Goal: Information Seeking & Learning: Learn about a topic

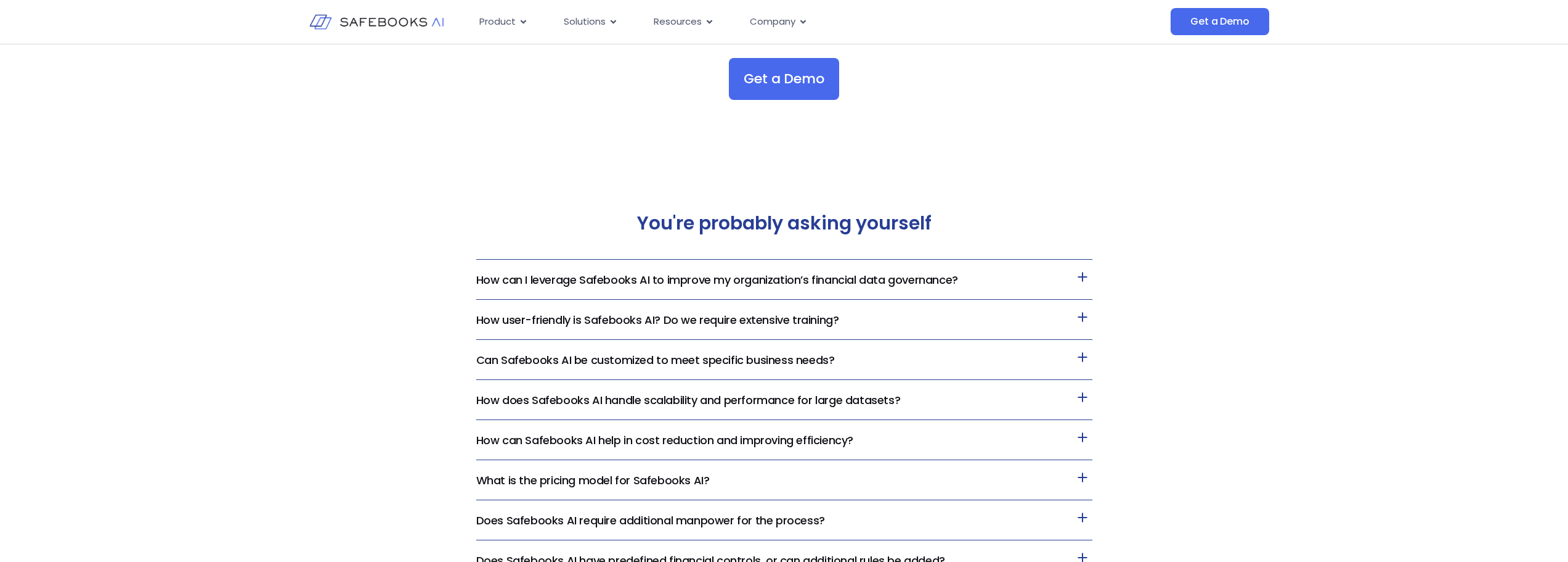
scroll to position [2537, 0]
click at [654, 289] on h3 "How can I leverage Safebooks AI to improve my organization’s financial data gov…" at bounding box center [784, 279] width 616 height 40
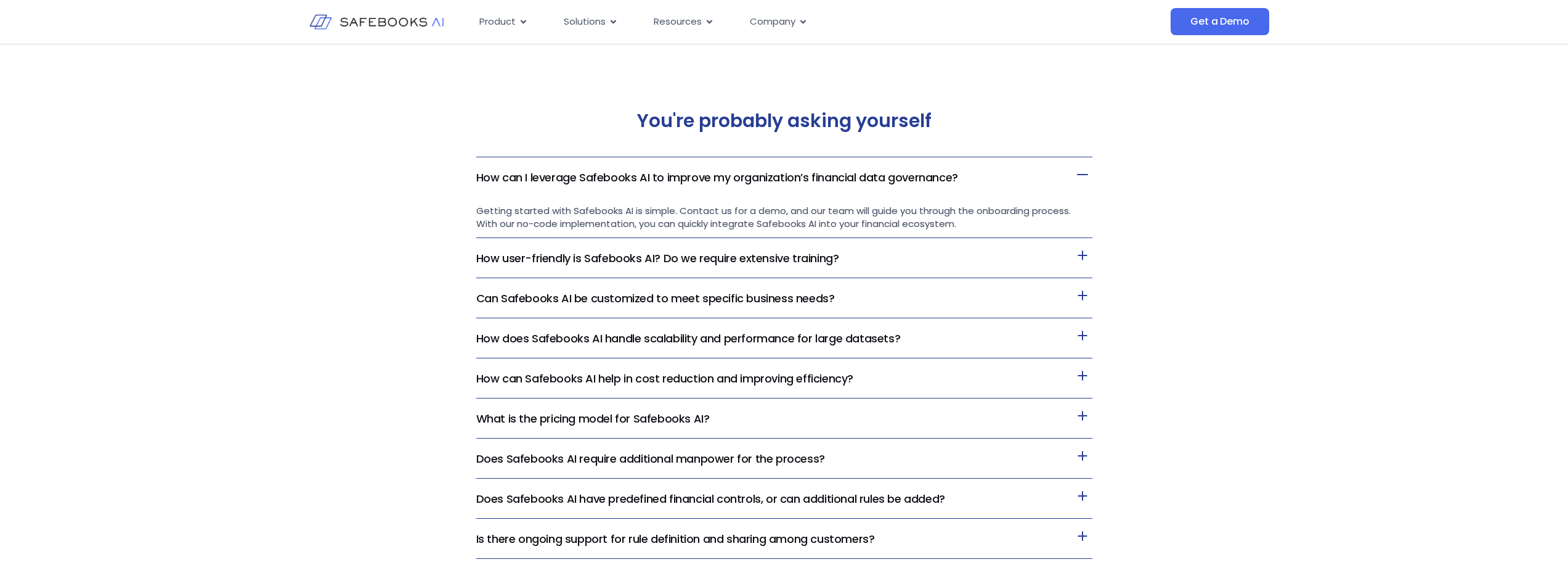
scroll to position [2640, 0]
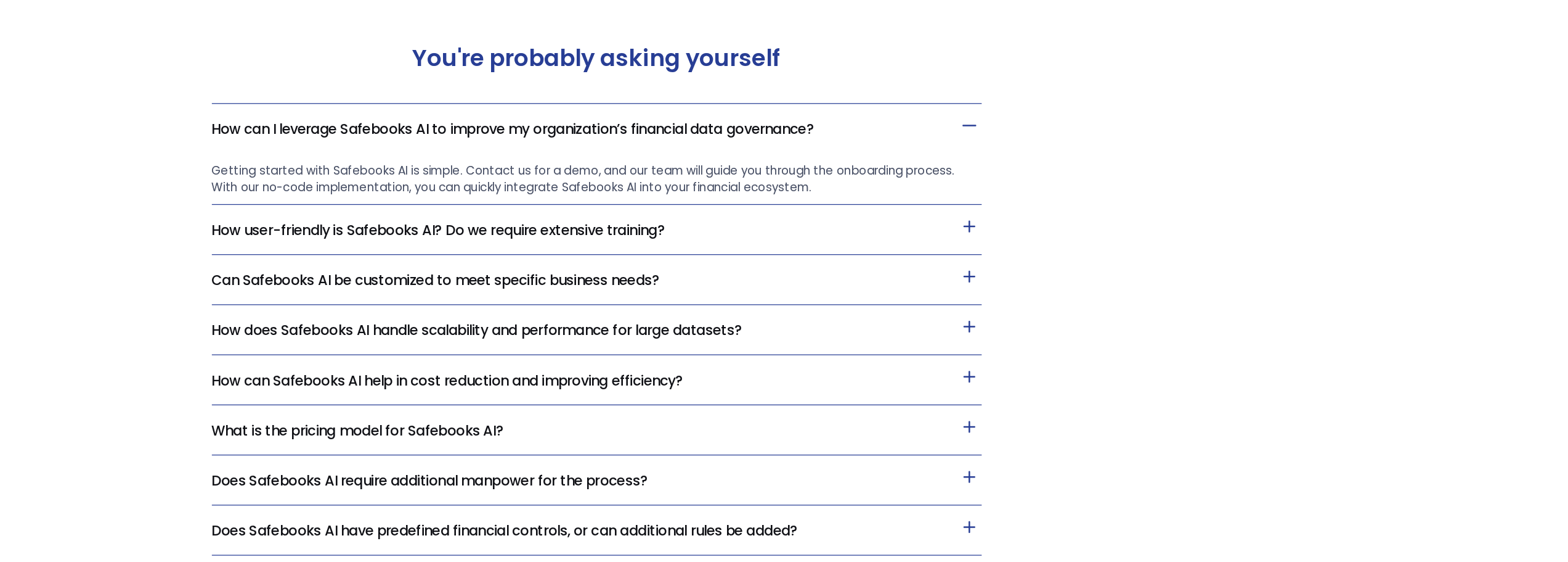
click at [940, 173] on link "How can I leverage Safebooks AI to improve my organization’s financial data gov…" at bounding box center [717, 177] width 482 height 16
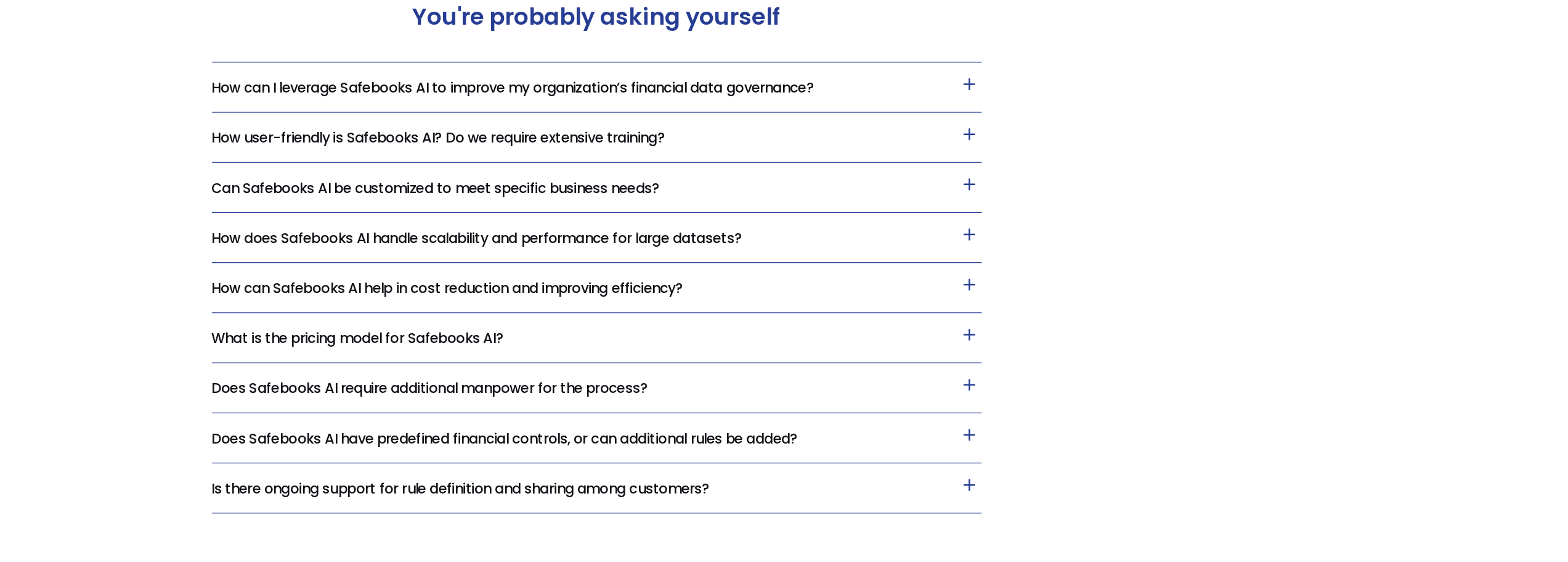
click at [912, 287] on h3 "How does Safebooks AI handle scalability and performance for large datasets?" at bounding box center [784, 297] width 616 height 40
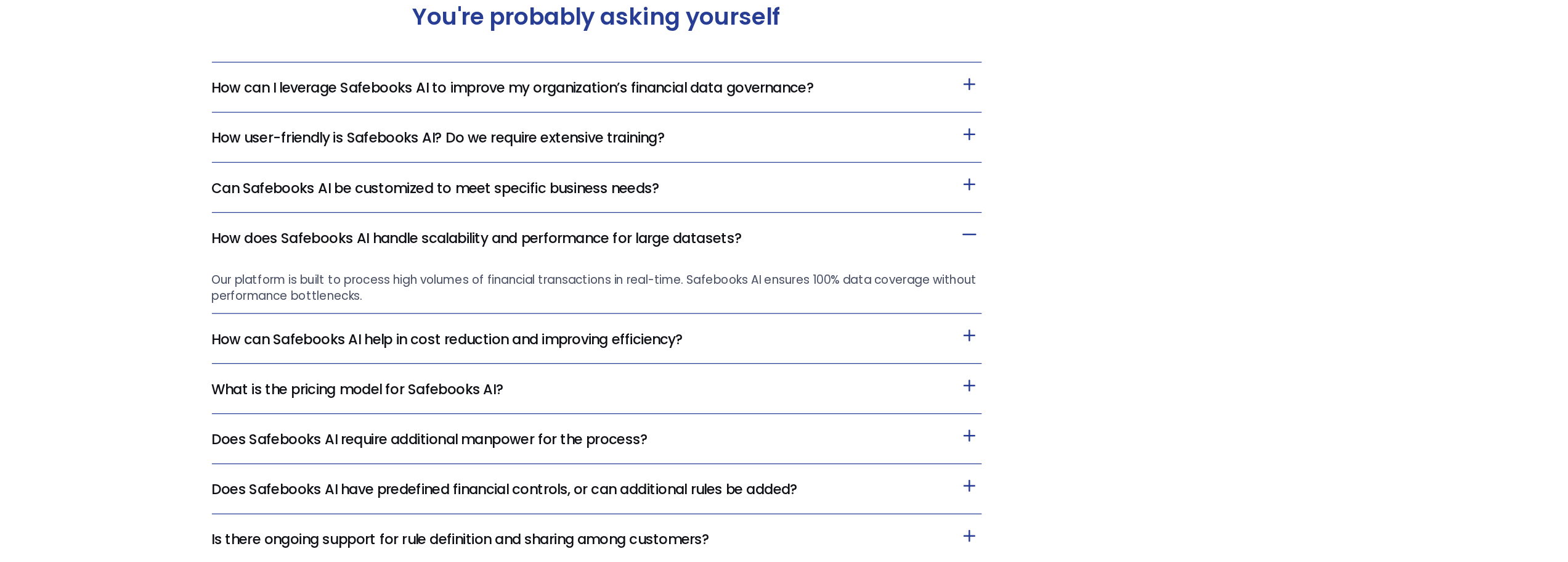
click at [912, 287] on h3 "How does Safebooks AI handle scalability and performance for large datasets?" at bounding box center [784, 296] width 616 height 40
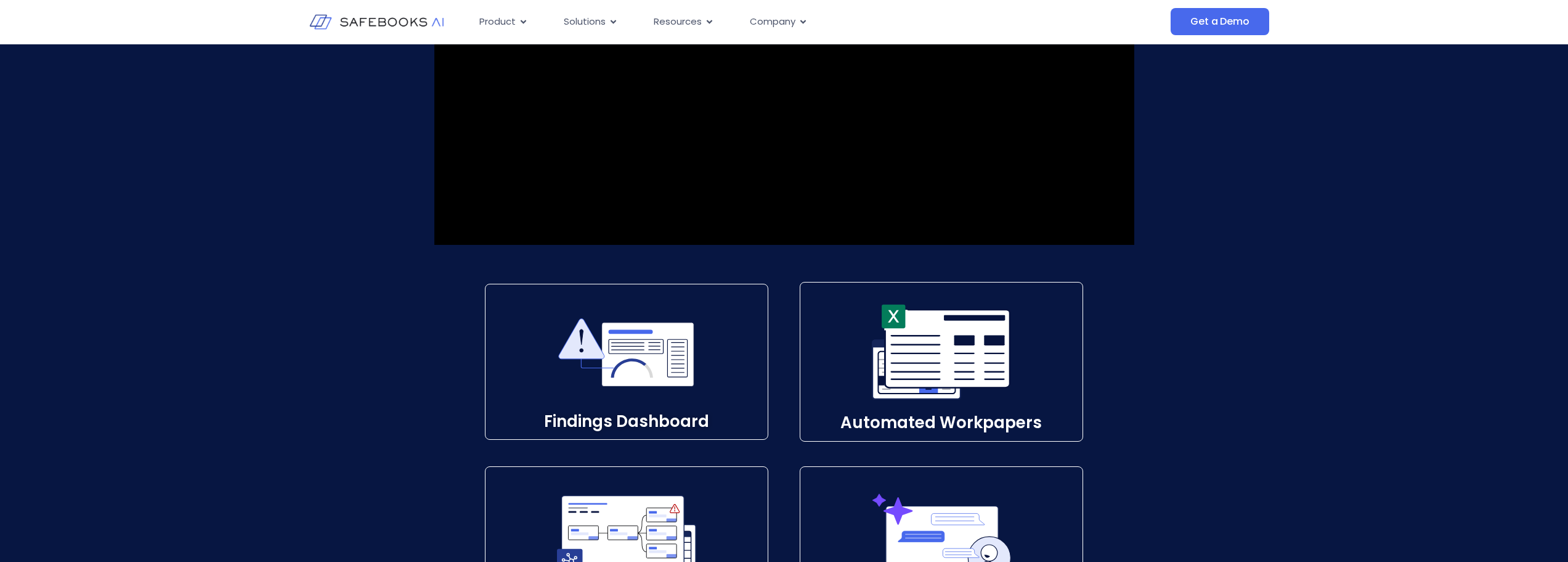
scroll to position [1590, 0]
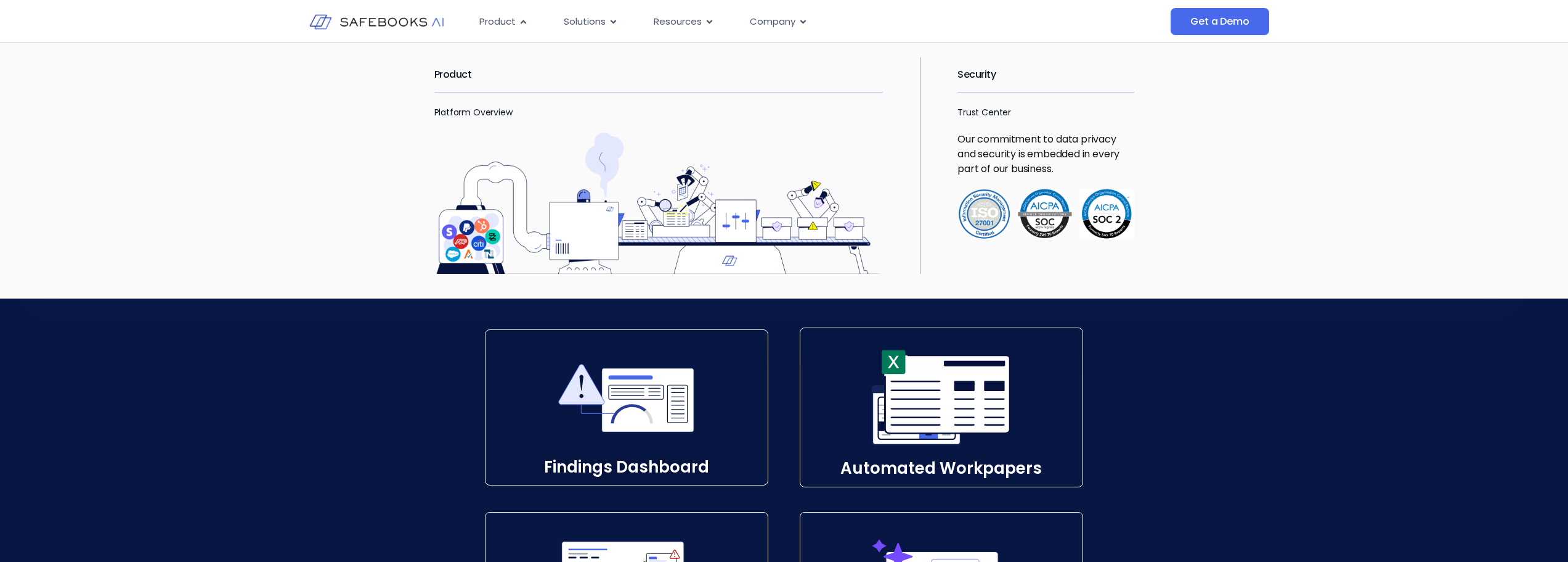
click at [447, 80] on h2 "Product" at bounding box center [659, 74] width 449 height 34
click at [470, 112] on link "Platform Overview" at bounding box center [473, 112] width 78 height 12
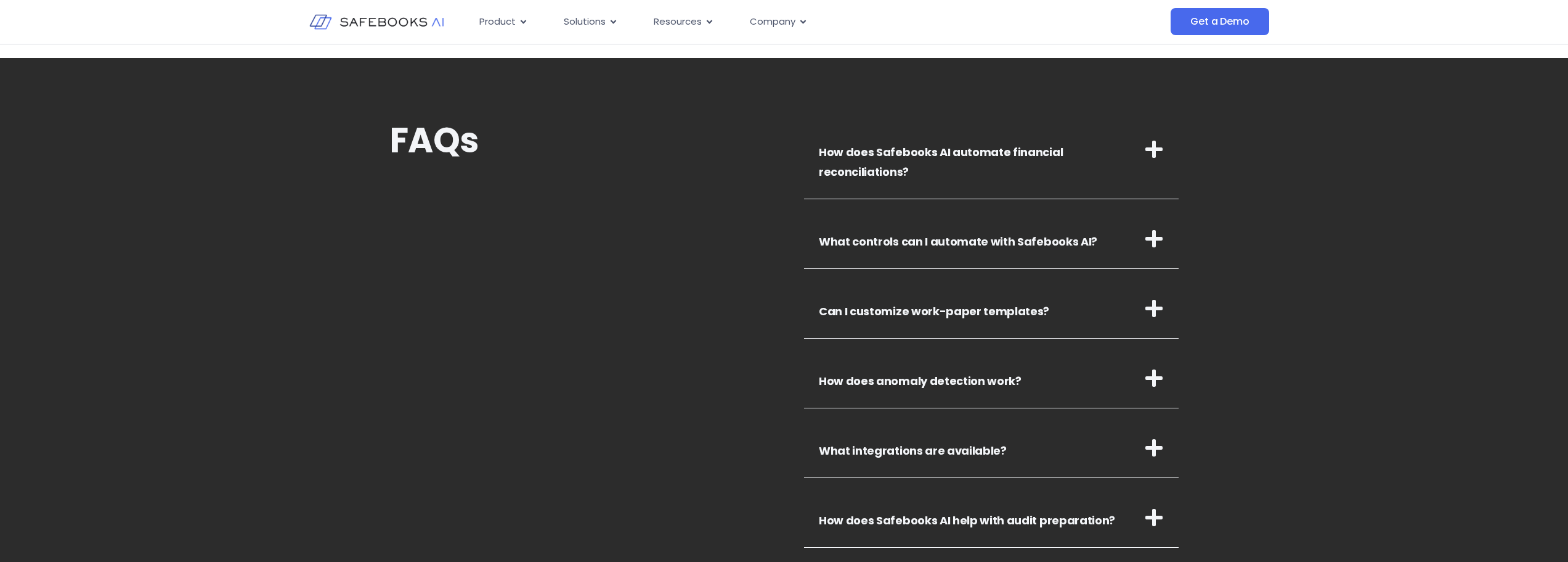
scroll to position [4210, 0]
